Goal: Task Accomplishment & Management: Manage account settings

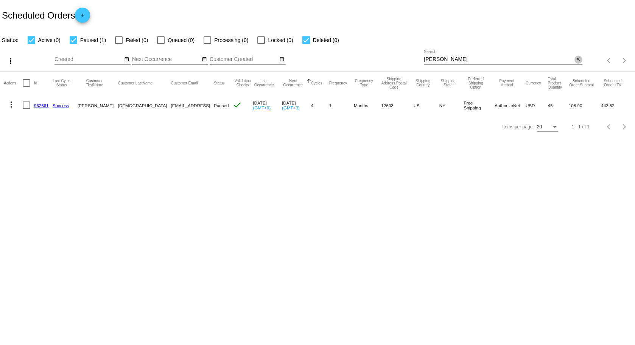
click at [577, 57] on mat-icon "close" at bounding box center [578, 59] width 5 height 6
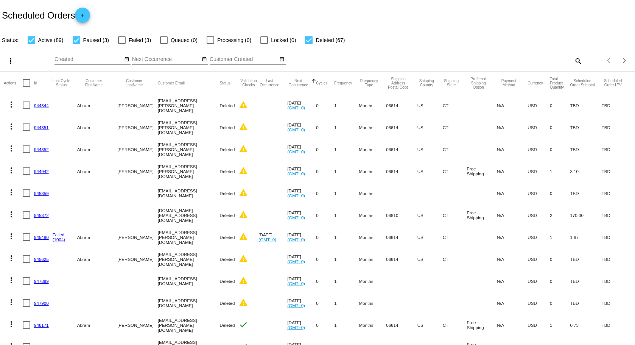
click at [574, 60] on mat-icon "search" at bounding box center [578, 61] width 9 height 12
click at [432, 60] on input "Search" at bounding box center [503, 59] width 158 height 6
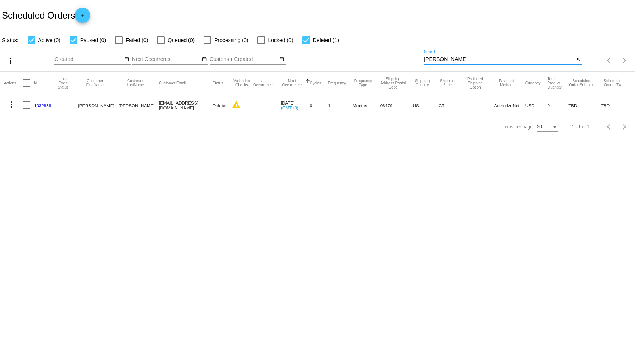
type input "lynch"
click at [85, 107] on mat-cell "Mary" at bounding box center [98, 105] width 41 height 22
click at [108, 134] on div "Items per page: 20 1 - 1 of 1" at bounding box center [317, 126] width 635 height 21
click at [117, 134] on div "Items per page: 20 1 - 1 of 1" at bounding box center [317, 126] width 635 height 21
click at [30, 183] on body "Scheduled Orders add Status: Active (0) Paused (0) Failed (0) Queued (0) Proces…" at bounding box center [317, 172] width 635 height 345
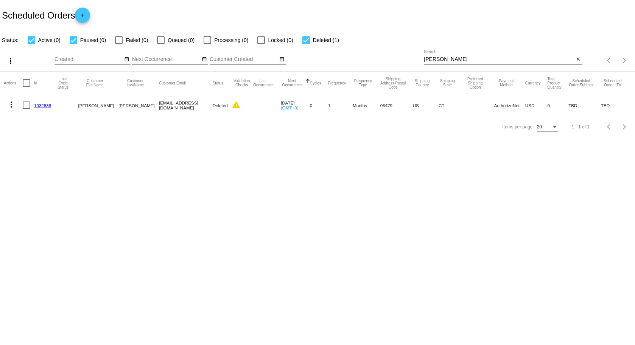
click at [114, 166] on body "Scheduled Orders add Status: Active (0) Paused (0) Failed (0) Queued (0) Proces…" at bounding box center [317, 172] width 635 height 345
click at [86, 106] on mat-cell "Mary" at bounding box center [98, 105] width 41 height 22
click at [107, 156] on body "Scheduled Orders add Status: Active (0) Paused (0) Failed (0) Queued (0) Proces…" at bounding box center [317, 172] width 635 height 345
click at [80, 16] on mat-icon "add" at bounding box center [82, 16] width 9 height 9
